Goal: Use online tool/utility: Utilize a website feature to perform a specific function

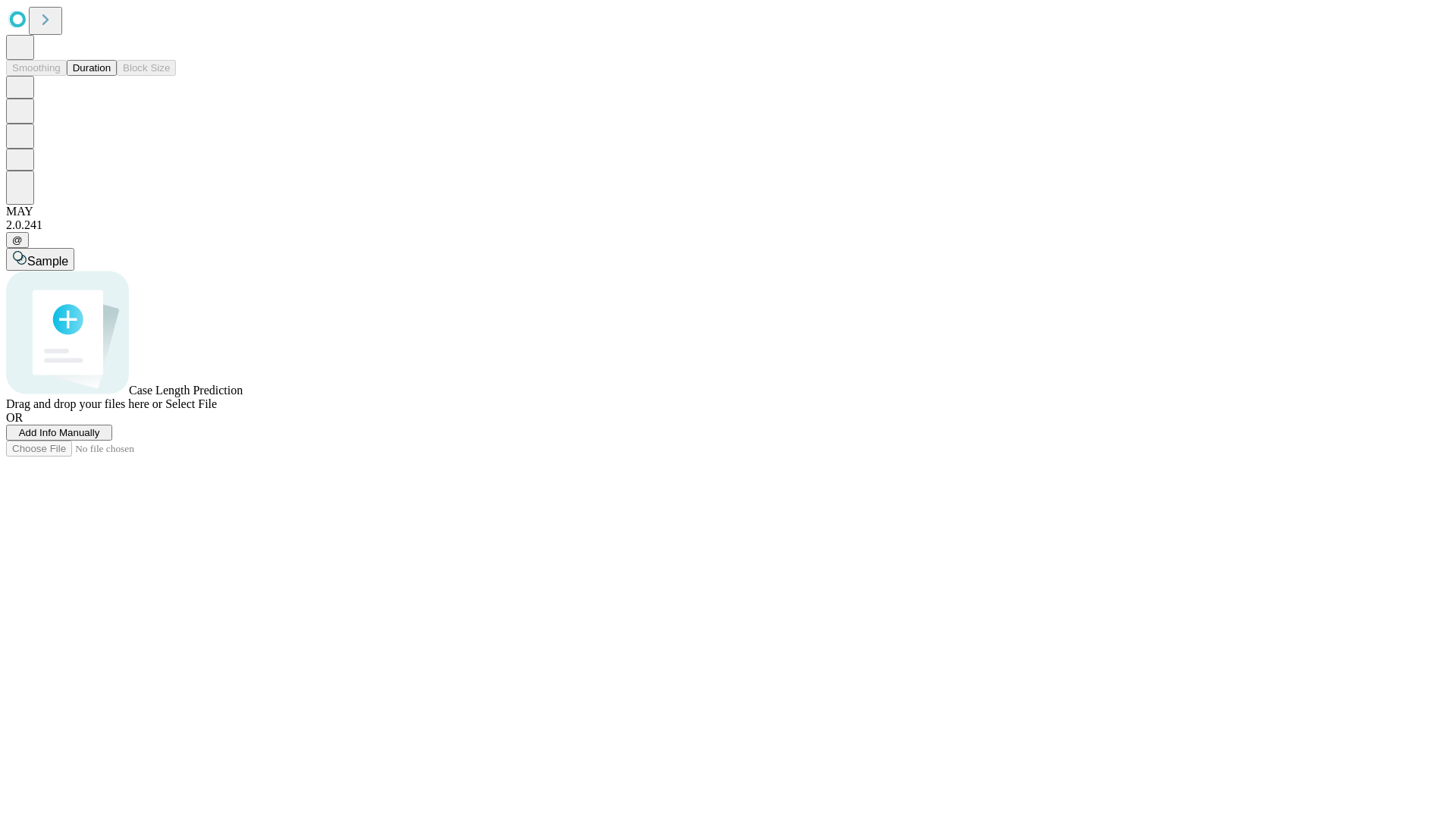
click at [217, 410] on span "Select File" at bounding box center [190, 404] width 51 height 13
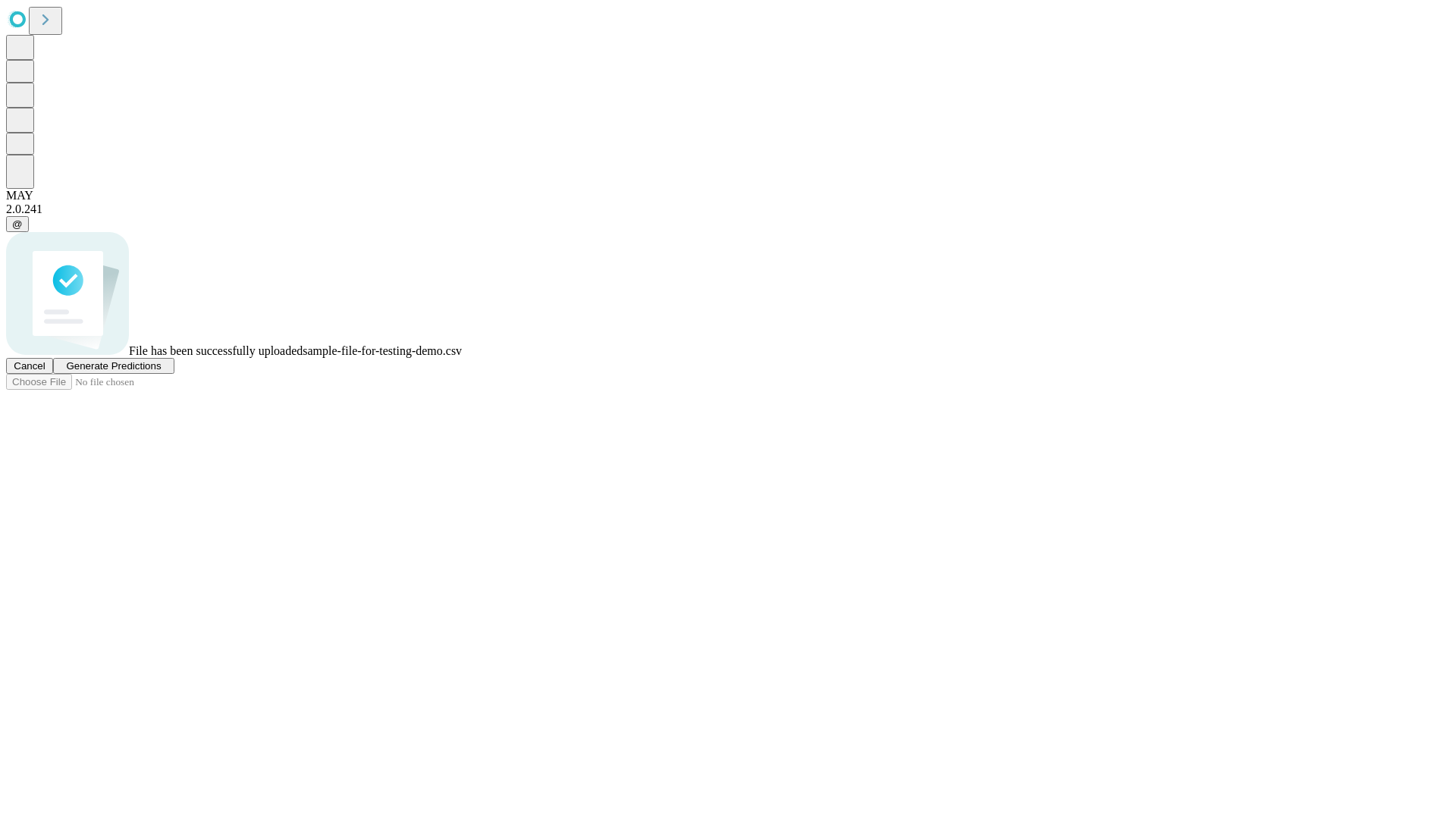
click at [161, 372] on span "Generate Predictions" at bounding box center [113, 365] width 95 height 12
